Goal: Transaction & Acquisition: Purchase product/service

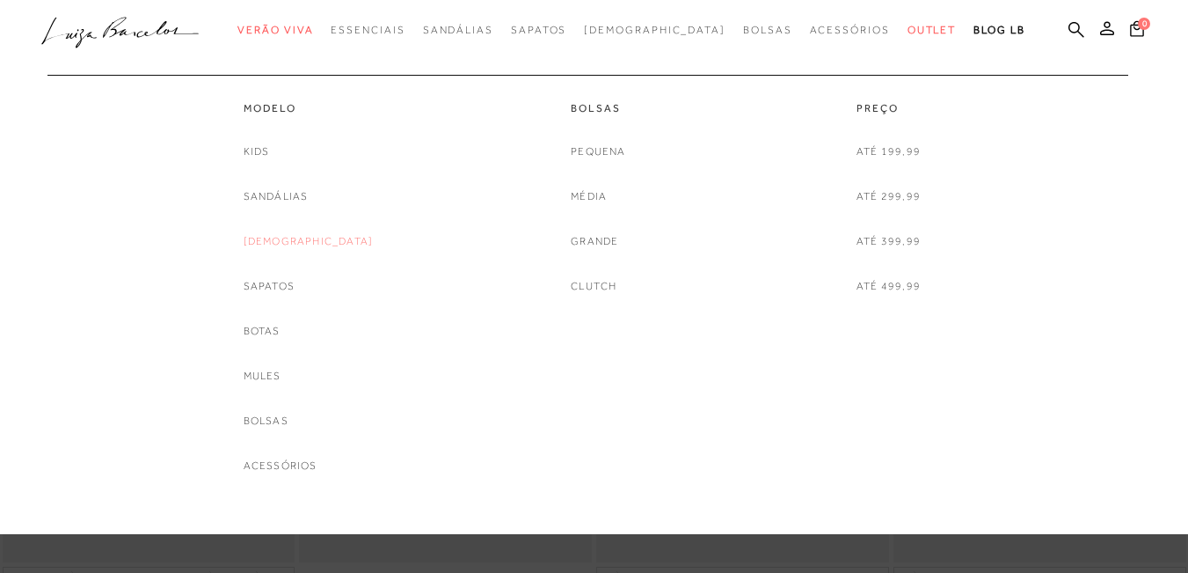
click at [308, 244] on link "[DEMOGRAPHIC_DATA]" at bounding box center [309, 241] width 130 height 18
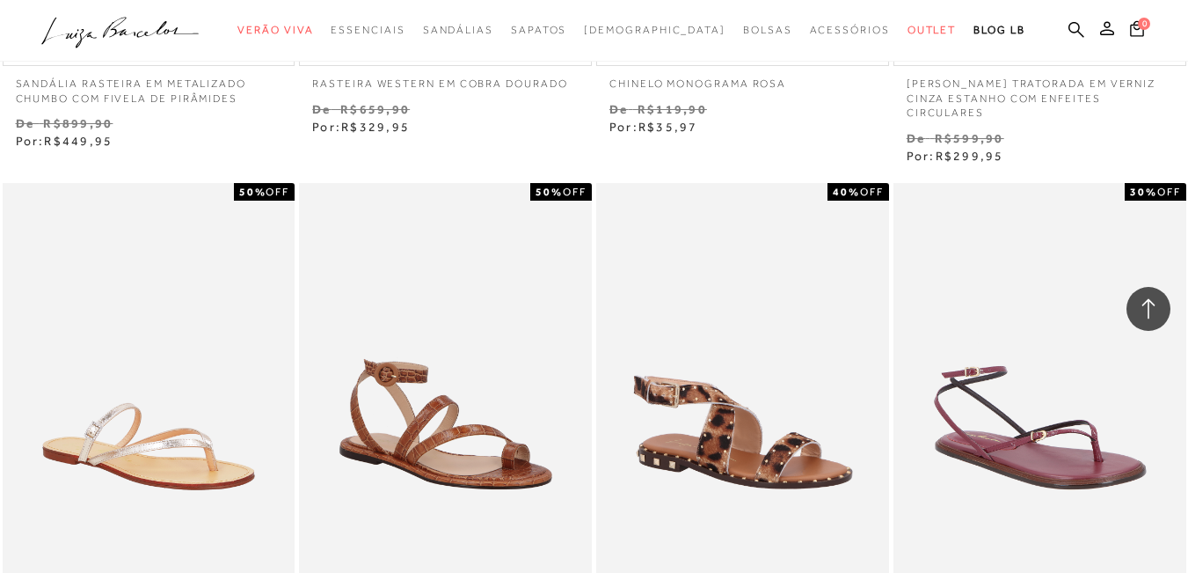
scroll to position [3254, 0]
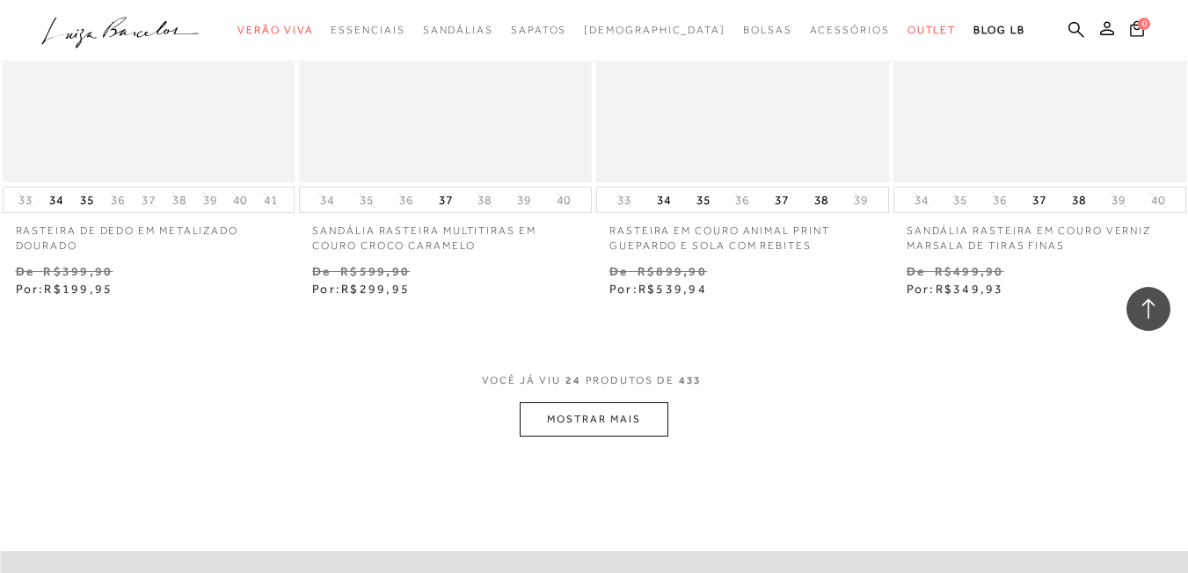
click at [598, 418] on button "MOSTRAR MAIS" at bounding box center [594, 419] width 148 height 34
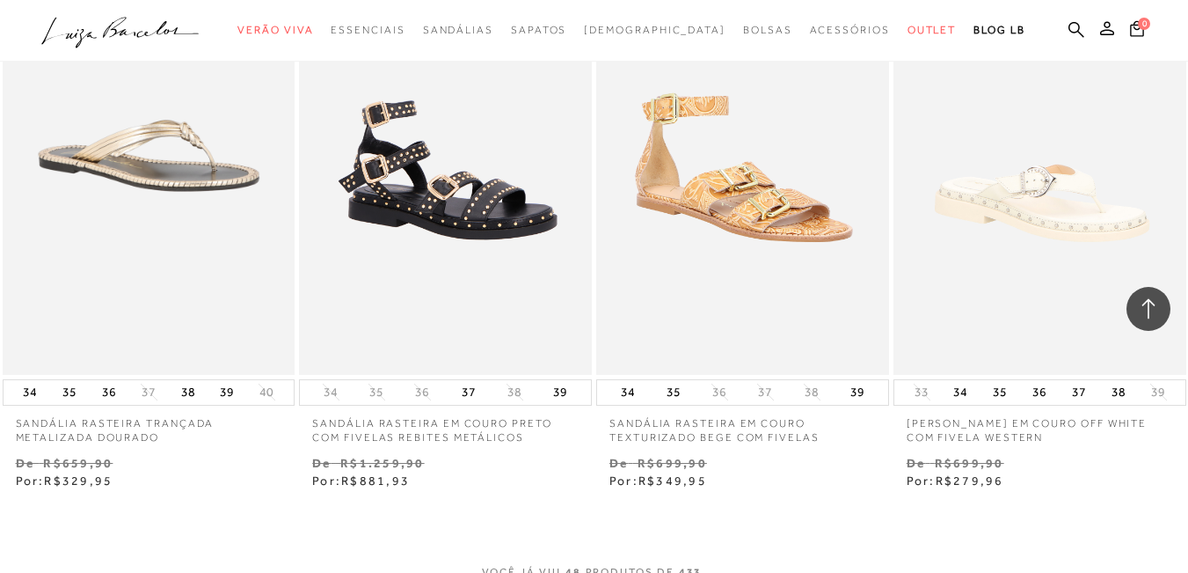
scroll to position [6860, 0]
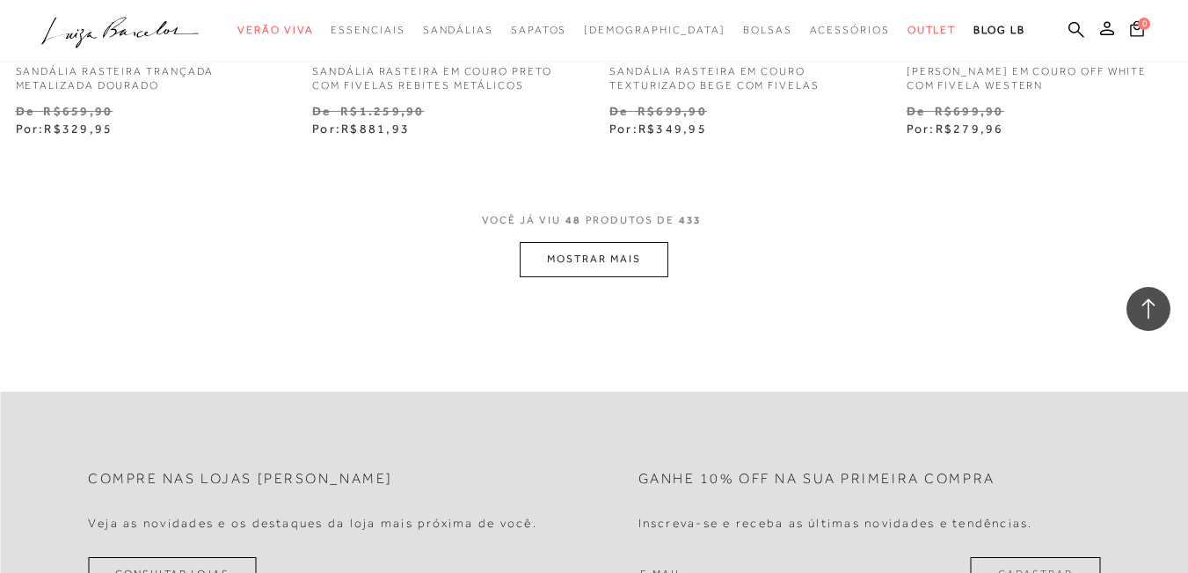
click at [551, 262] on button "MOSTRAR MAIS" at bounding box center [594, 259] width 148 height 34
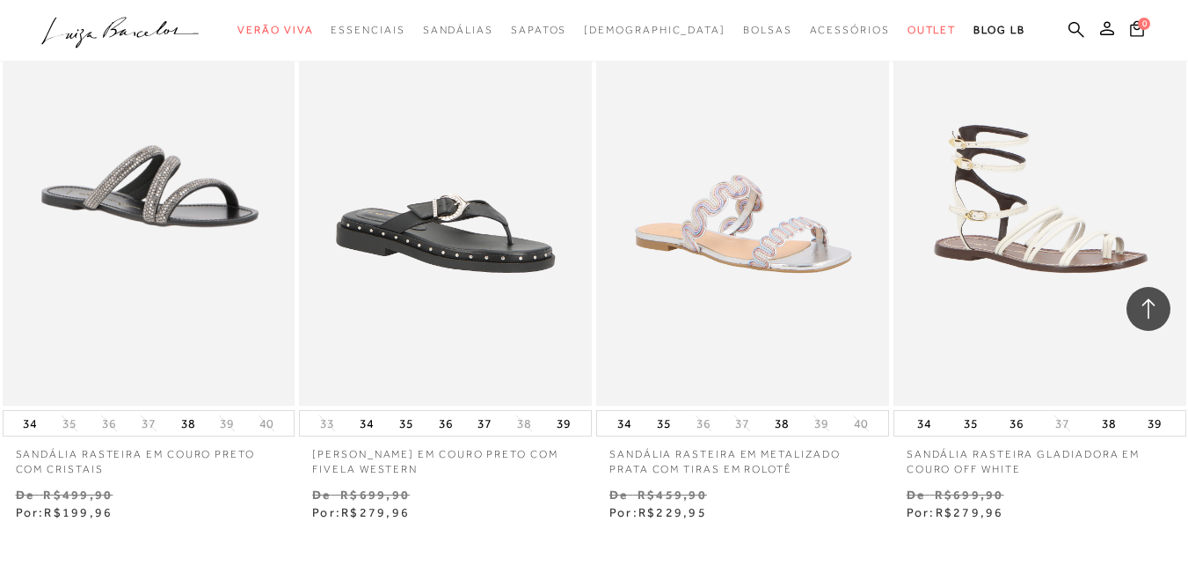
scroll to position [10201, 0]
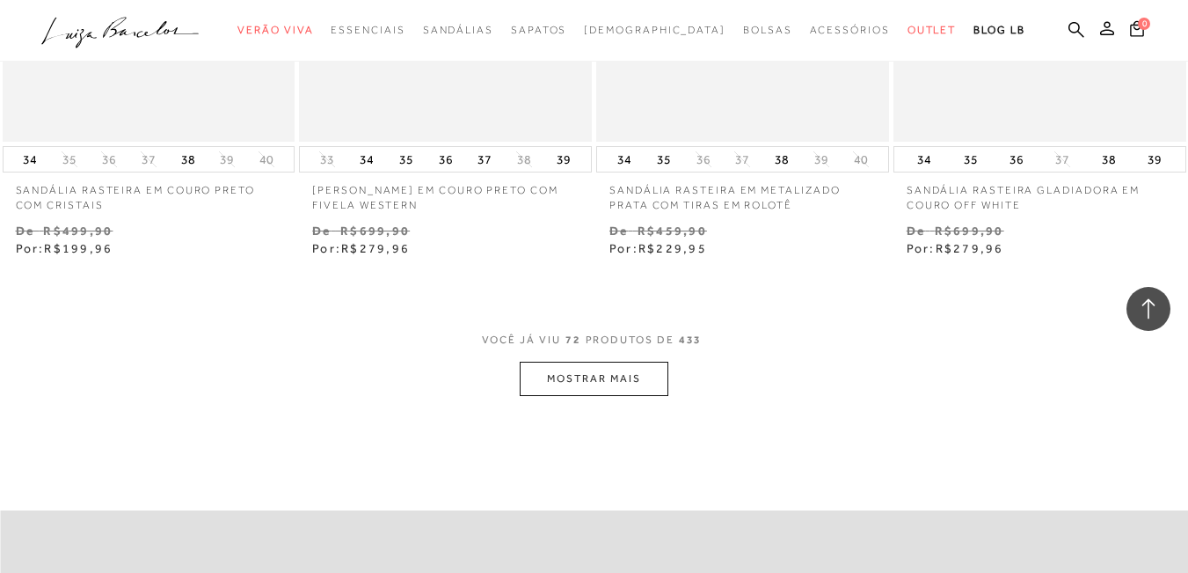
click at [593, 361] on button "MOSTRAR MAIS" at bounding box center [594, 378] width 148 height 34
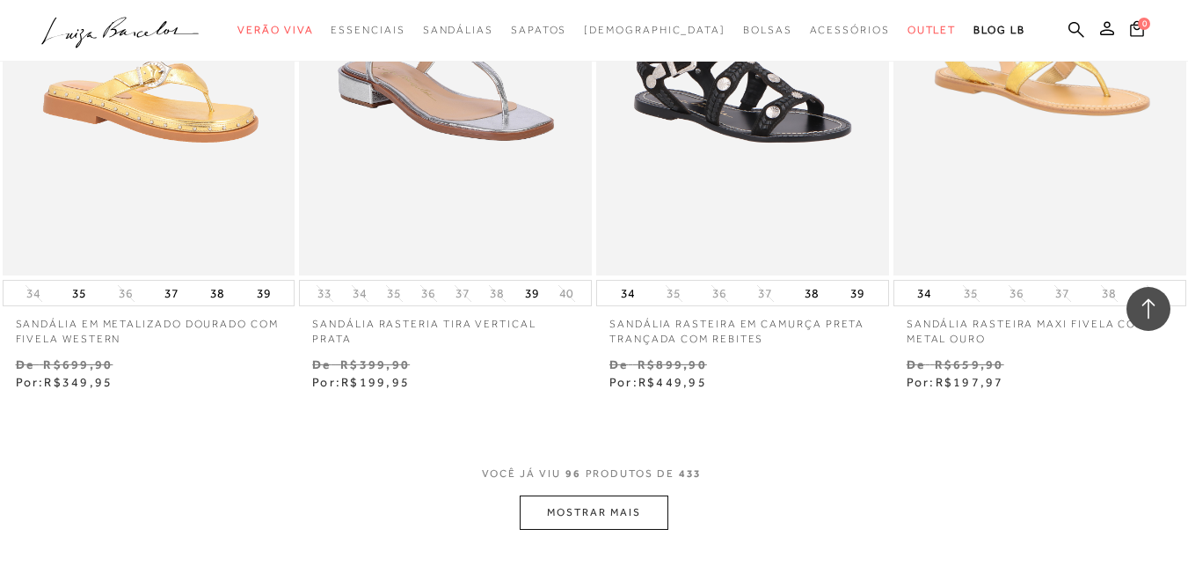
scroll to position [13631, 0]
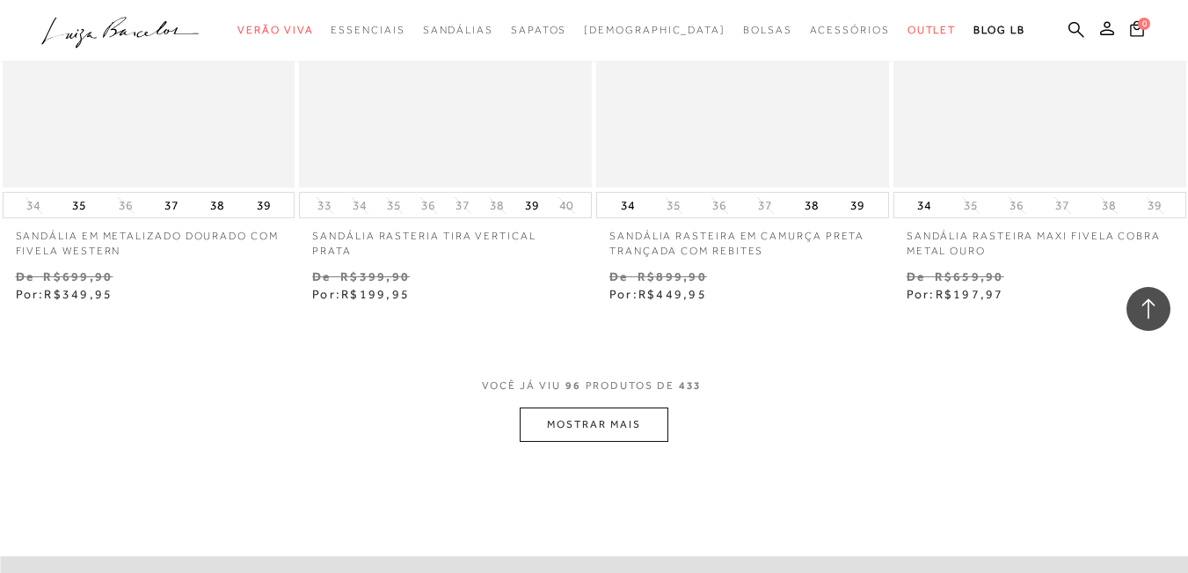
click at [631, 407] on button "MOSTRAR MAIS" at bounding box center [594, 424] width 148 height 34
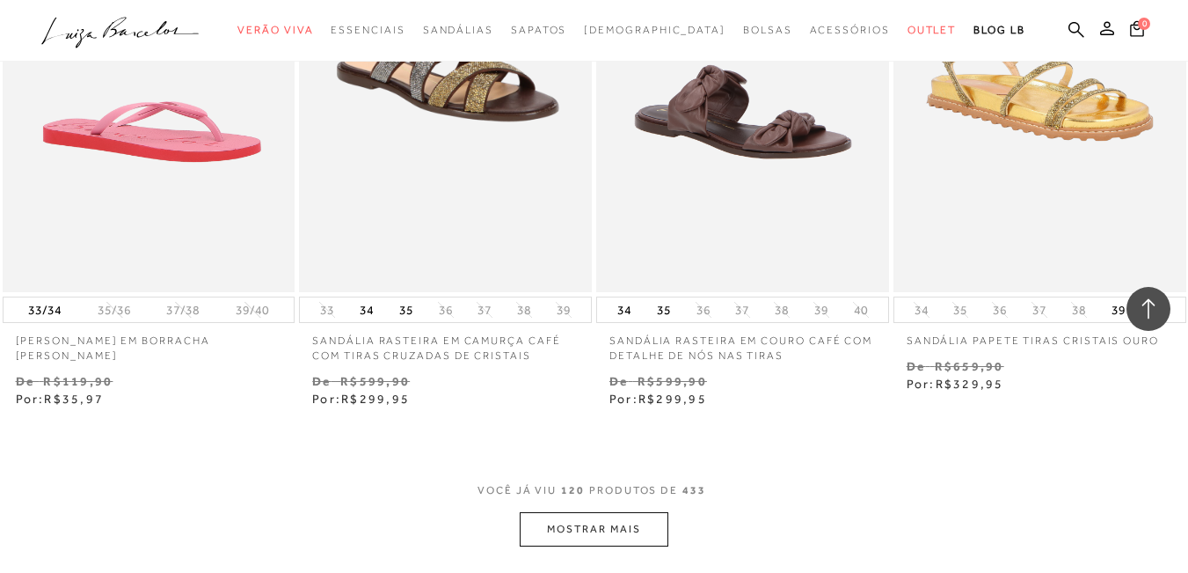
scroll to position [17237, 0]
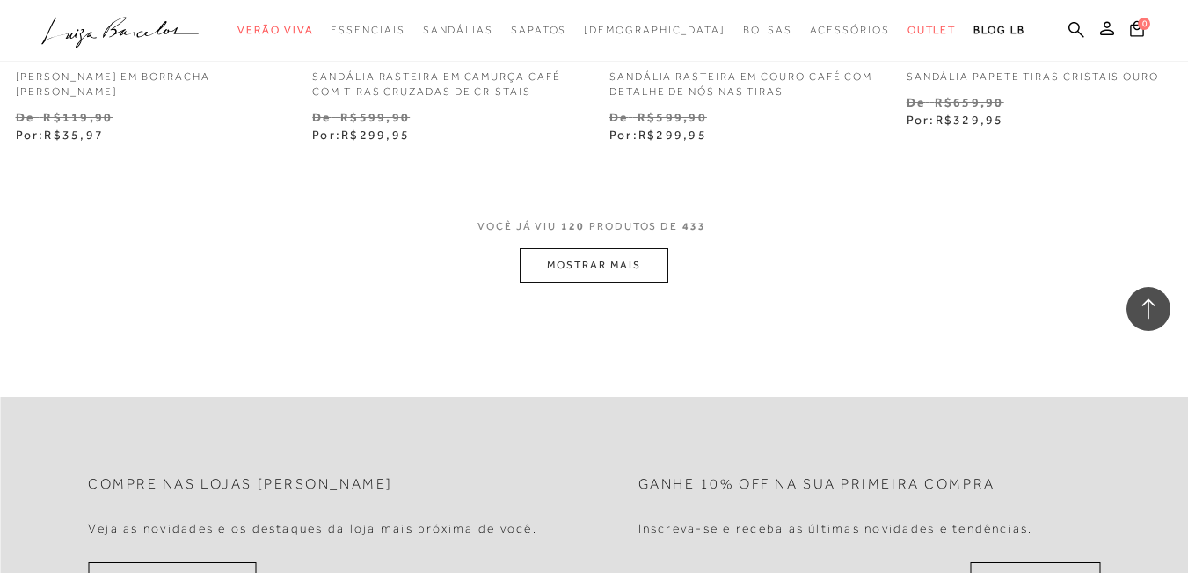
click at [659, 248] on button "MOSTRAR MAIS" at bounding box center [594, 265] width 148 height 34
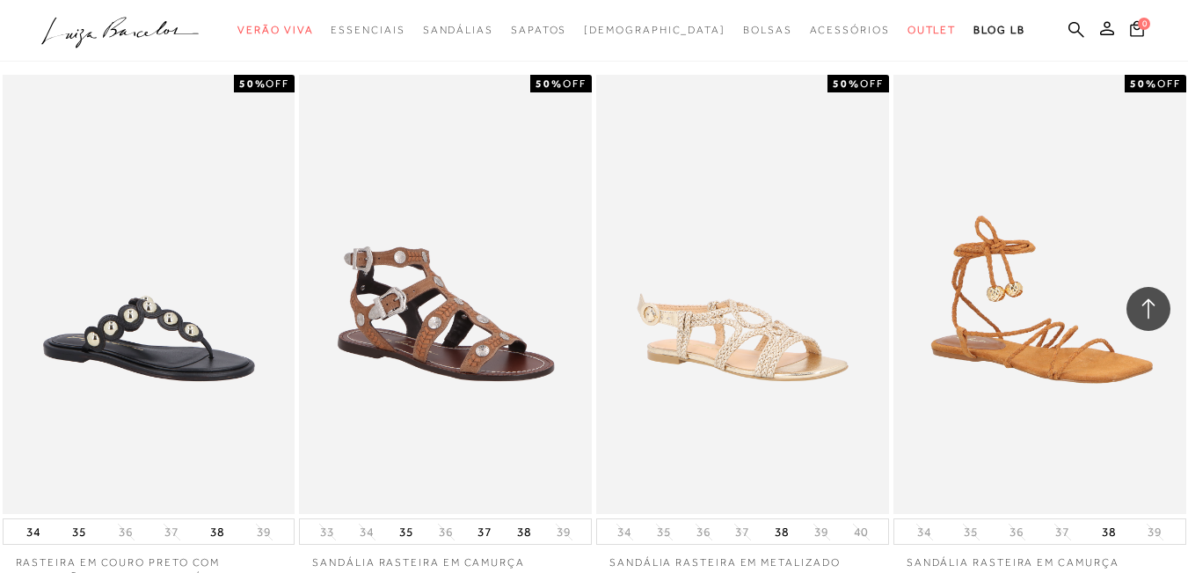
scroll to position [20579, 0]
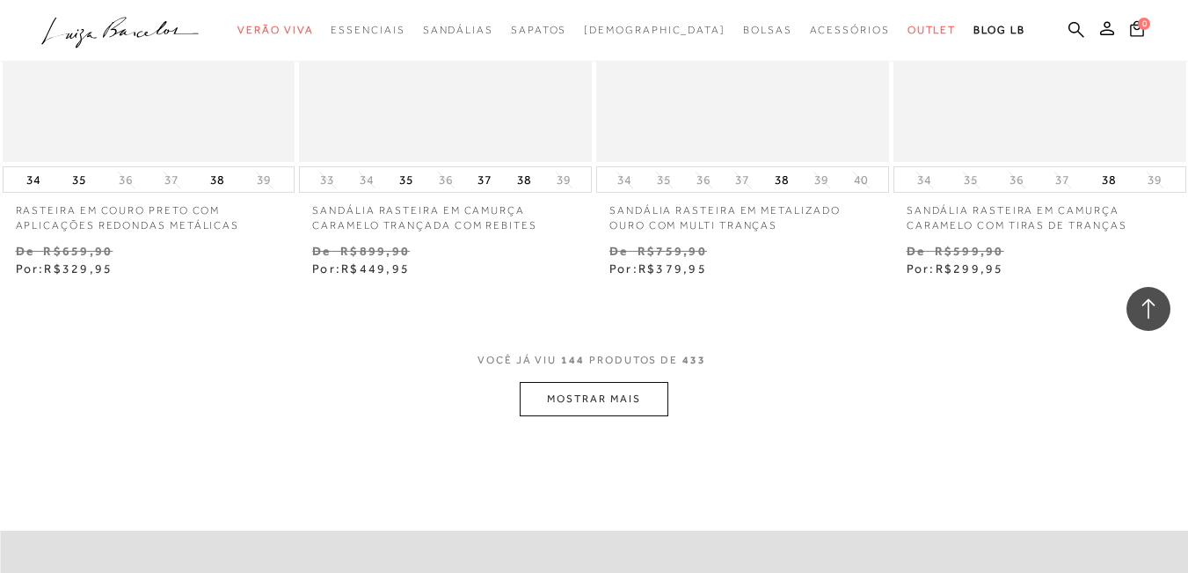
click at [589, 382] on button "MOSTRAR MAIS" at bounding box center [594, 399] width 148 height 34
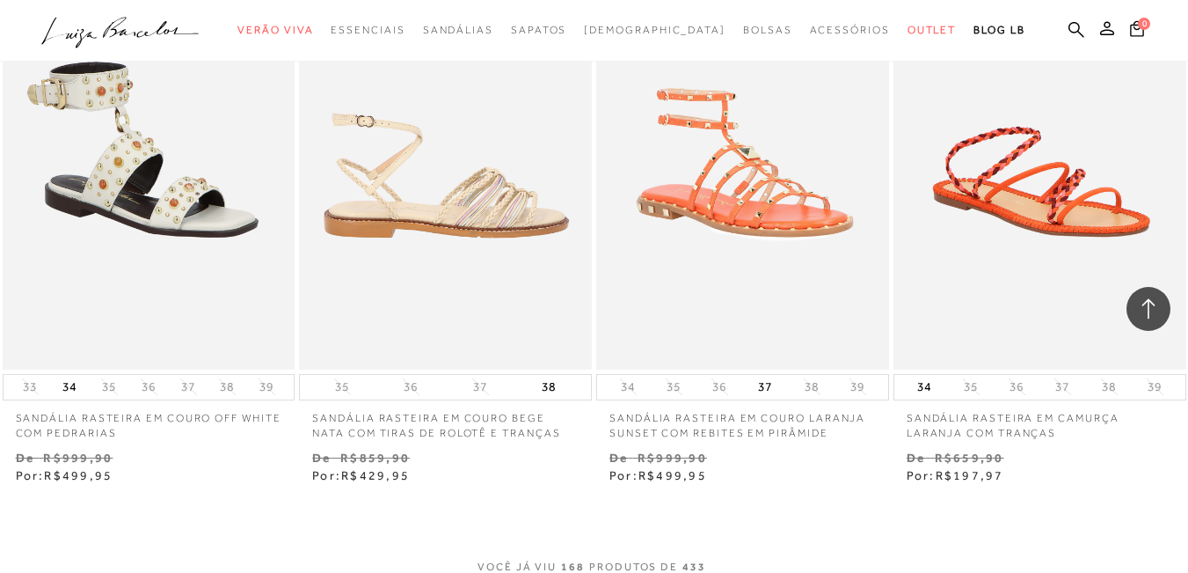
scroll to position [24096, 0]
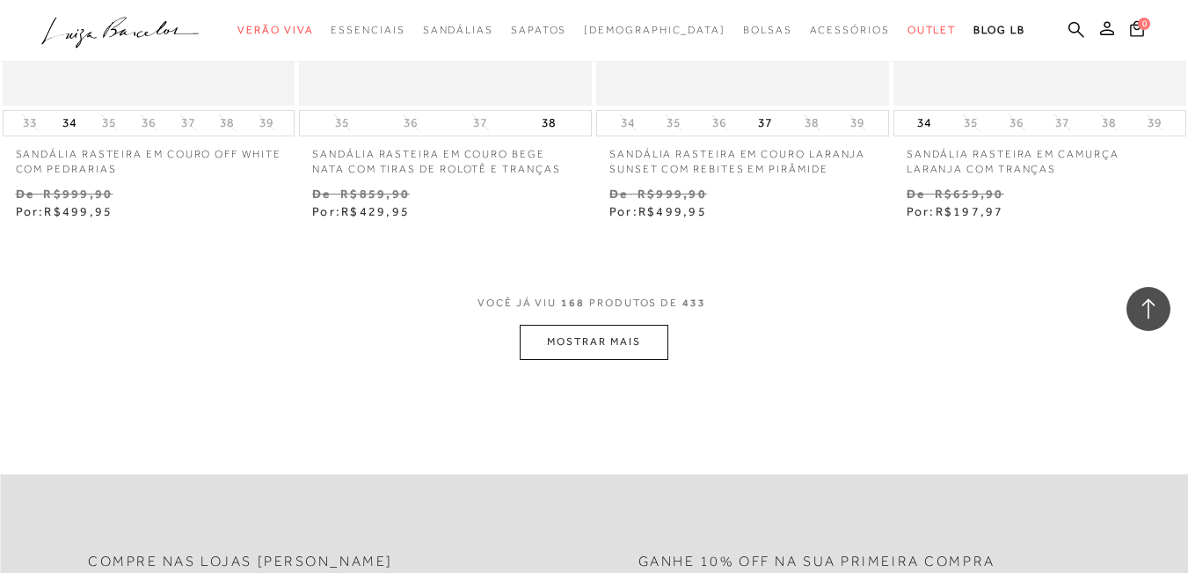
click at [645, 325] on button "MOSTRAR MAIS" at bounding box center [594, 342] width 148 height 34
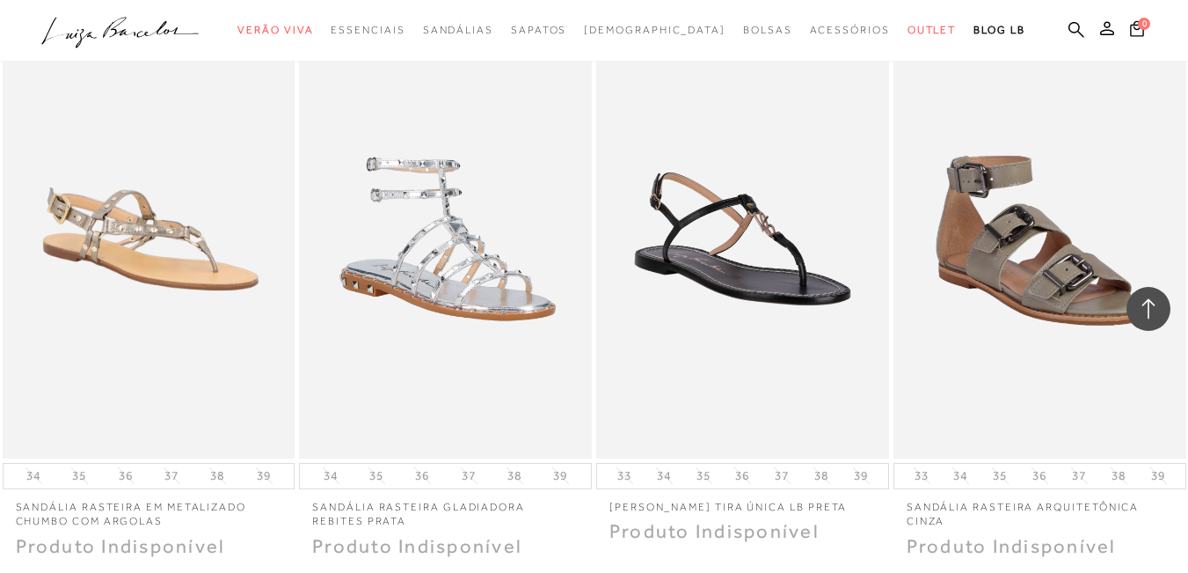
scroll to position [27526, 0]
